Goal: Information Seeking & Learning: Learn about a topic

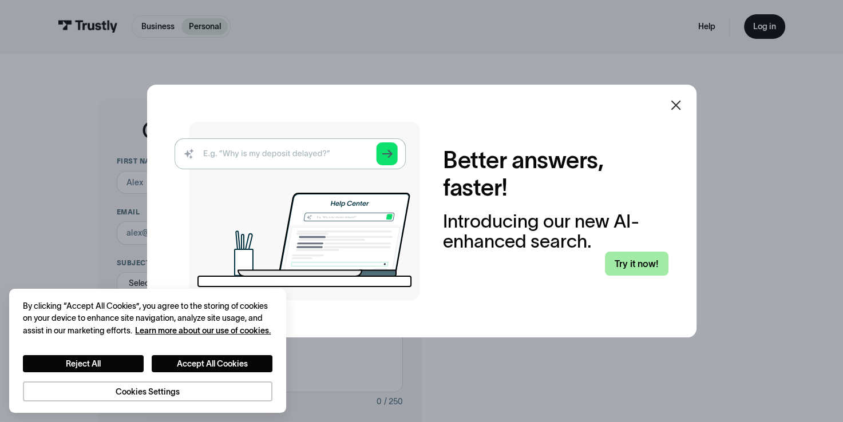
click at [629, 260] on link "Try it now!" at bounding box center [636, 264] width 63 height 24
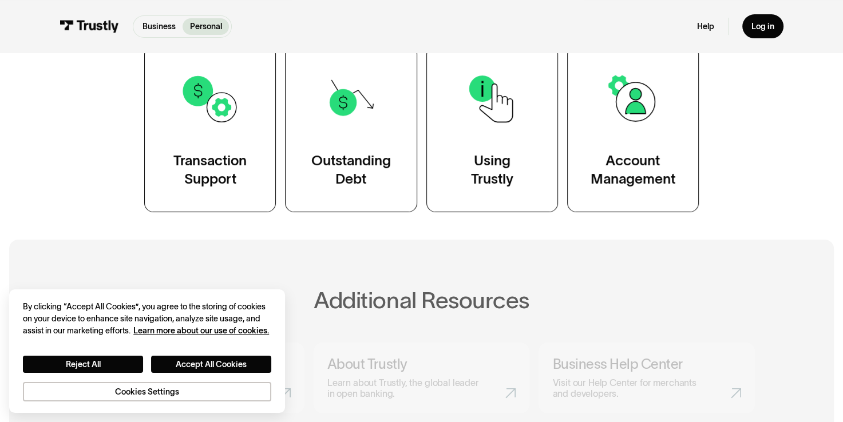
scroll to position [252, 0]
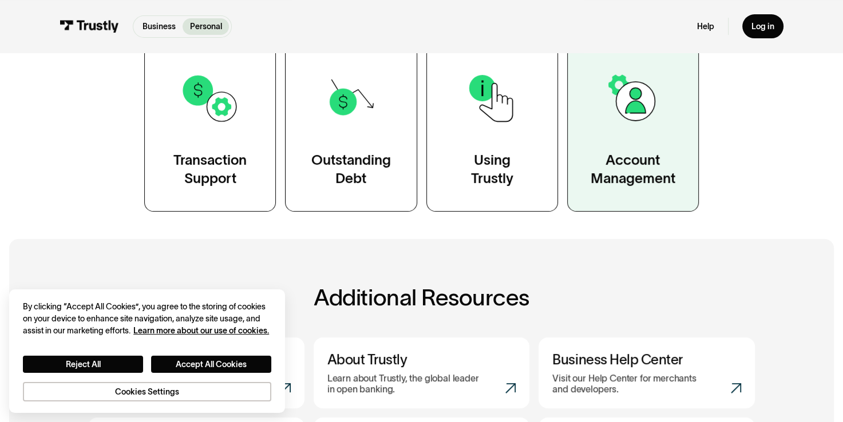
click at [627, 169] on div "Account Management" at bounding box center [632, 169] width 85 height 37
